Goal: Use online tool/utility: Utilize a website feature to perform a specific function

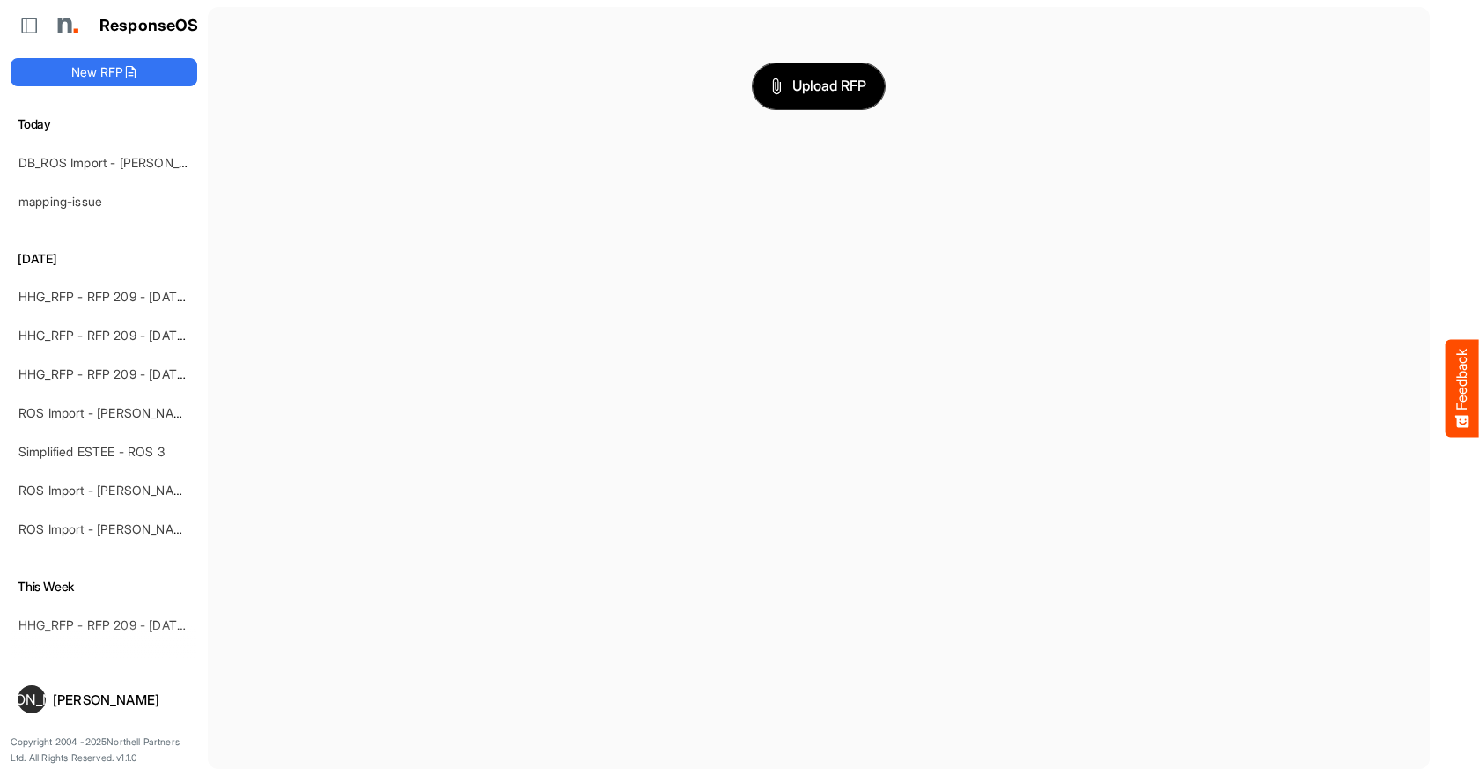
click at [784, 99] on button "Upload RFP" at bounding box center [819, 86] width 132 height 46
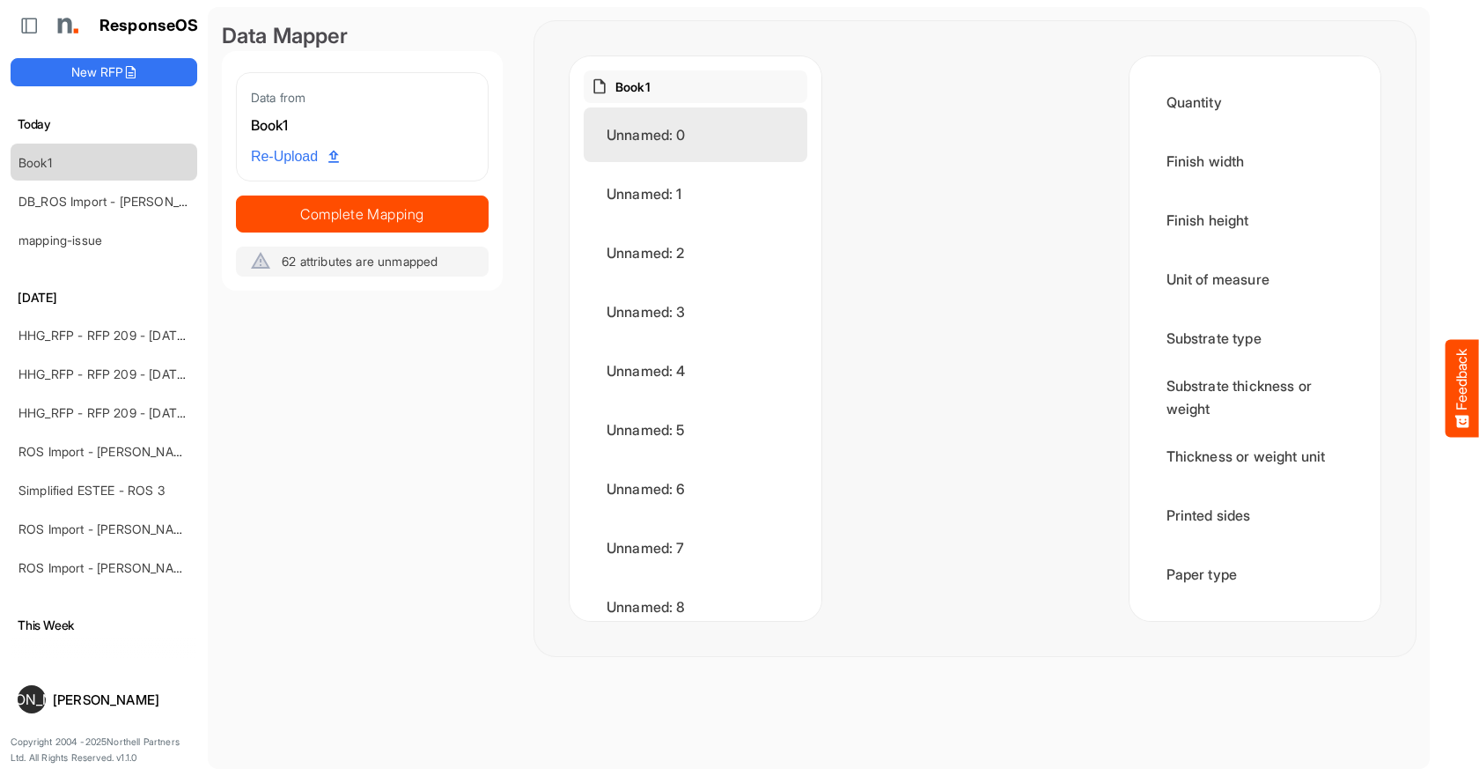
click at [657, 133] on div "Unnamed: 0" at bounding box center [696, 134] width 224 height 55
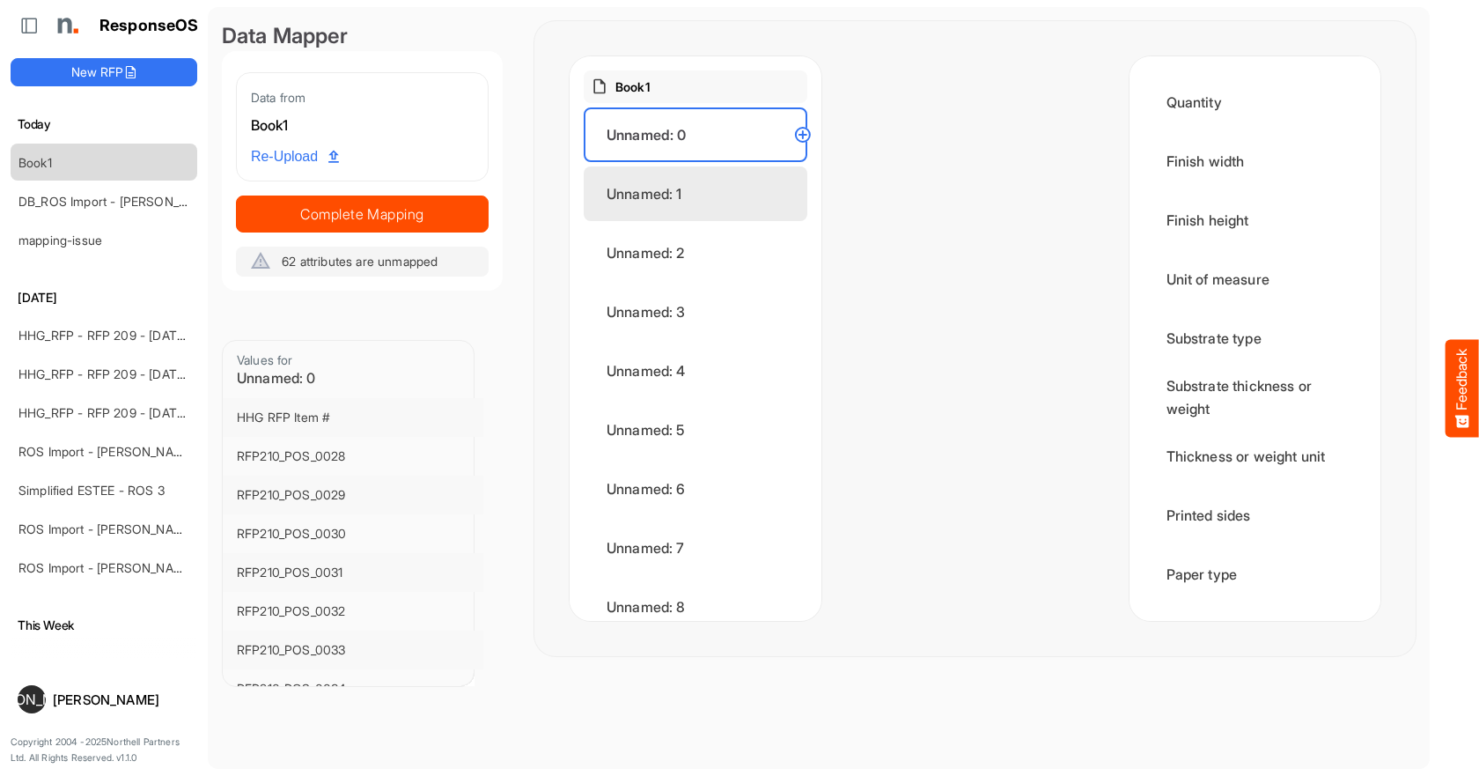
click at [656, 183] on div "Unnamed: 1" at bounding box center [696, 193] width 224 height 55
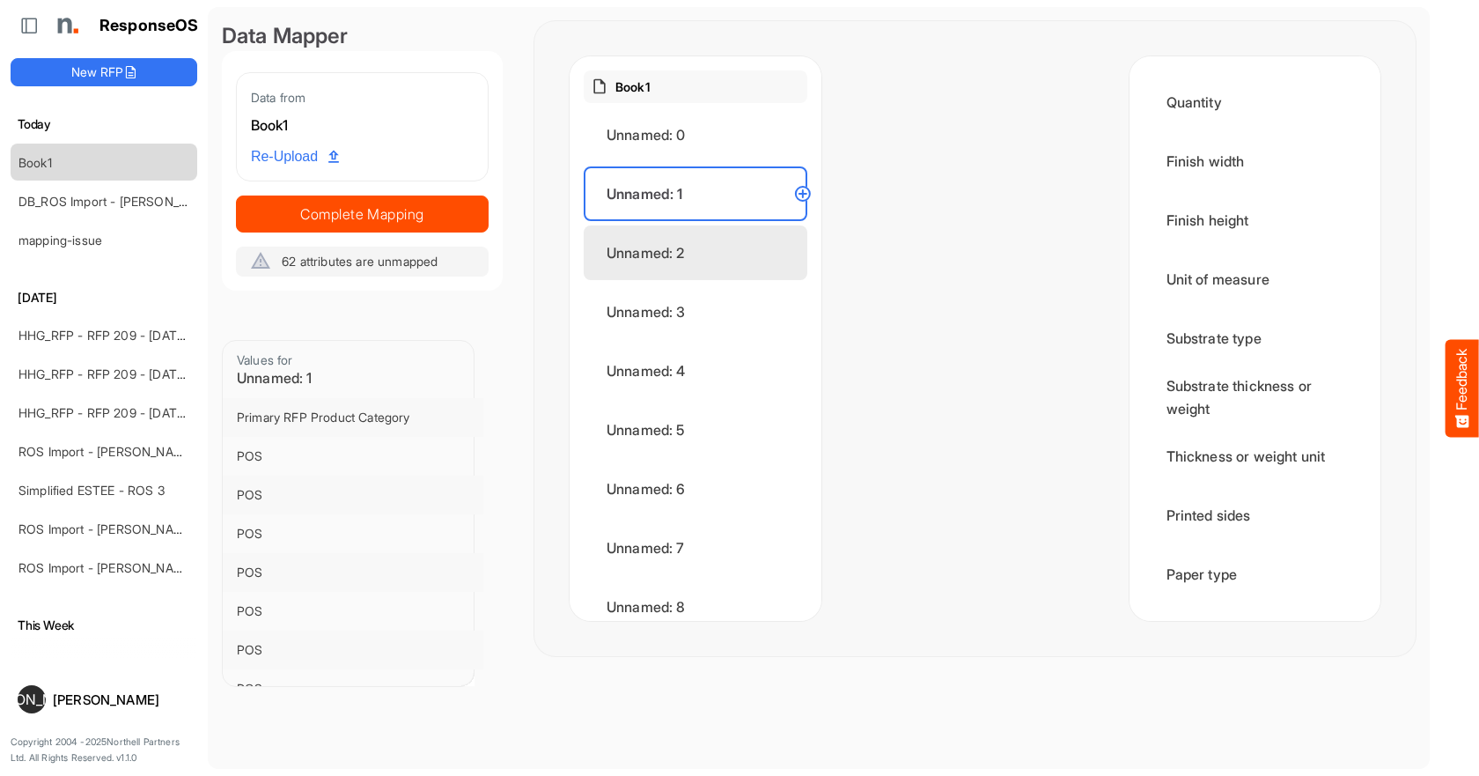
click at [684, 254] on div "Unnamed: 2" at bounding box center [696, 252] width 224 height 55
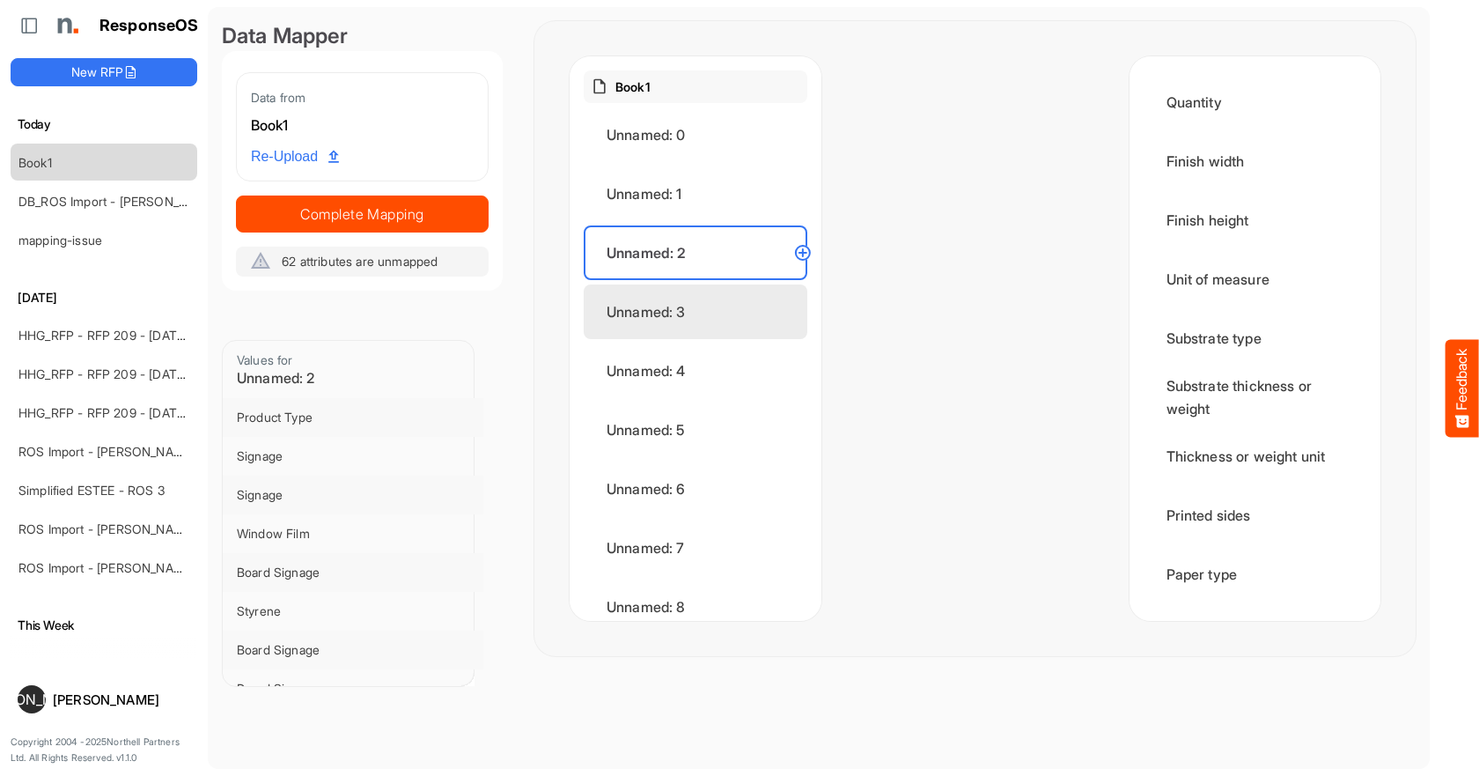
click at [663, 303] on div "Unnamed: 3" at bounding box center [696, 311] width 224 height 55
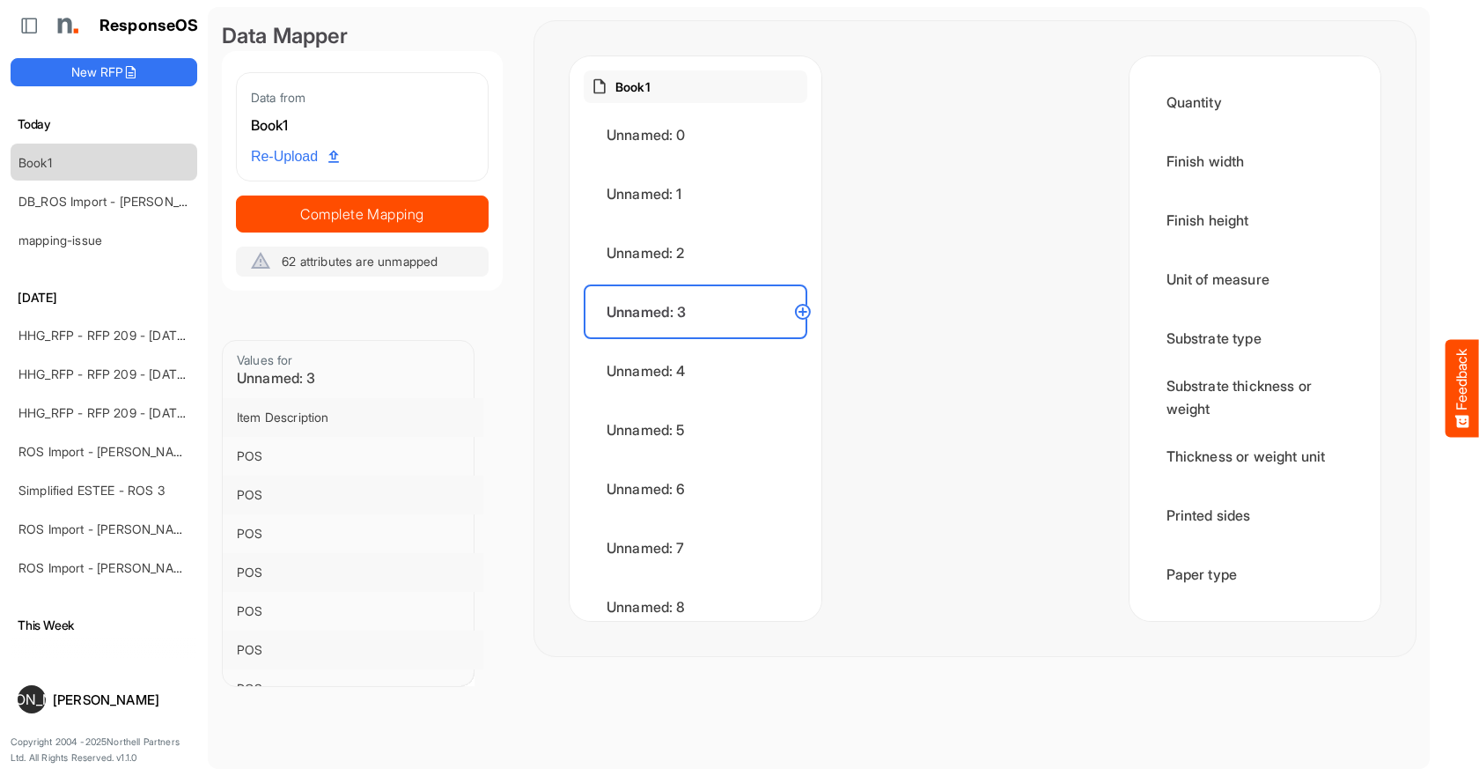
click at [289, 155] on span "Re-Upload" at bounding box center [295, 156] width 88 height 23
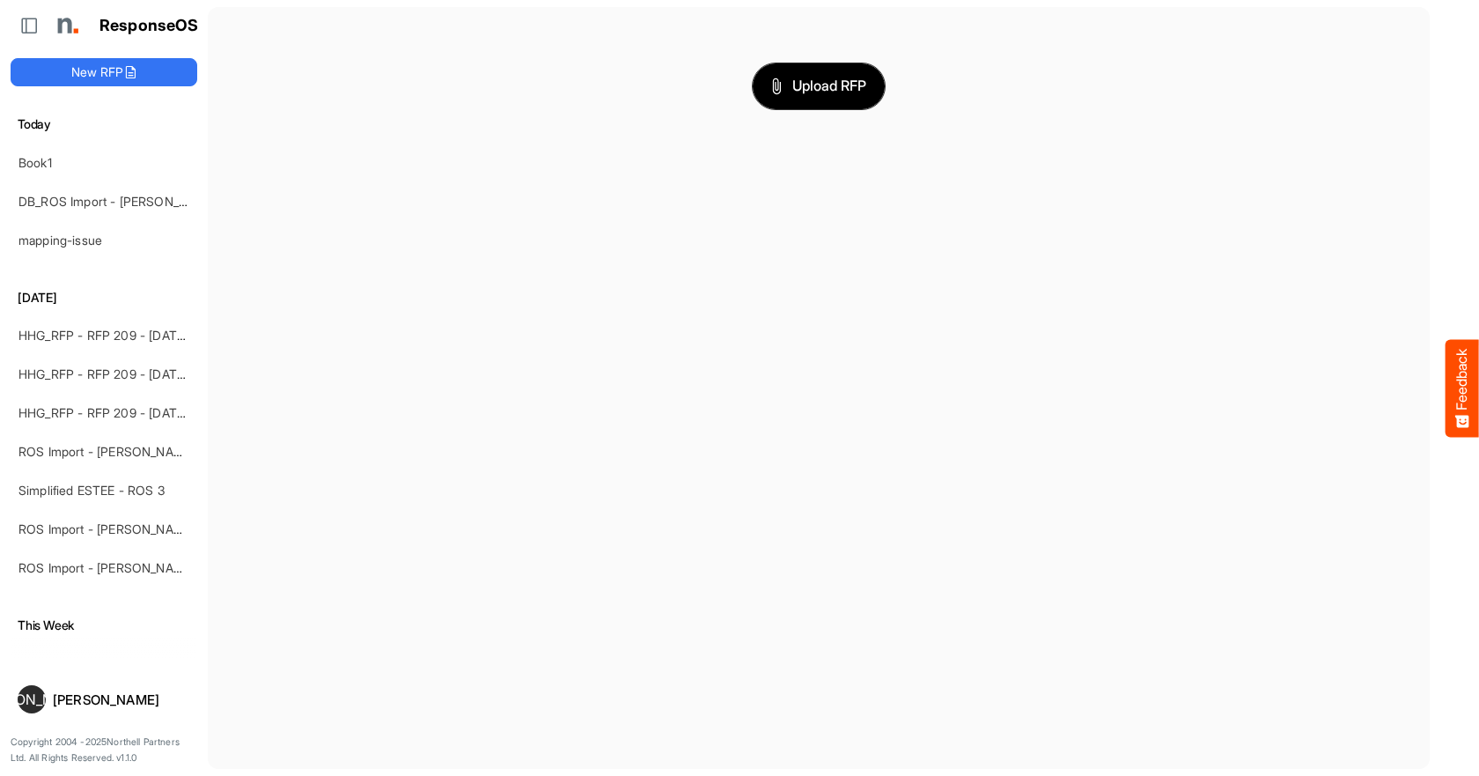
click at [793, 92] on span "Upload RFP" at bounding box center [818, 86] width 95 height 23
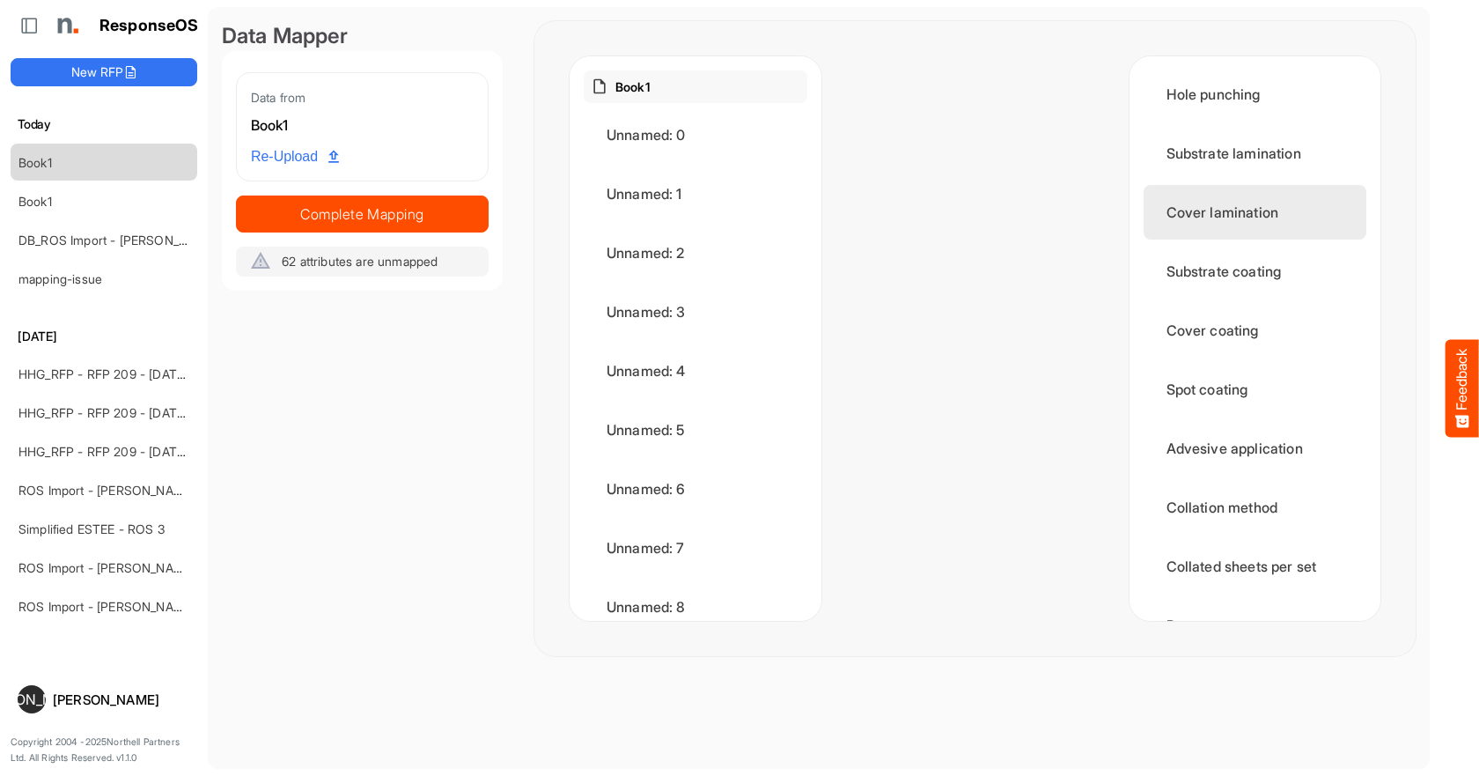
scroll to position [572, 0]
